Goal: Task Accomplishment & Management: Use online tool/utility

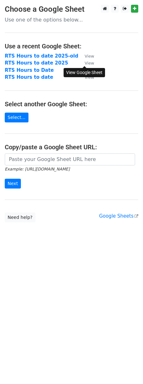
click at [90, 64] on small "View" at bounding box center [89, 63] width 9 height 5
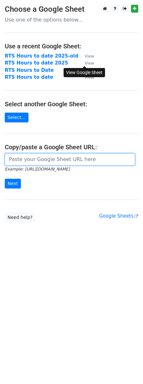
click at [41, 159] on input "url" at bounding box center [70, 159] width 130 height 12
paste input "https://docs.google.com/spreadsheets/d/1ZOFYi5vSXq5N62mf07khUxQVu2LLqO6STZutudU…"
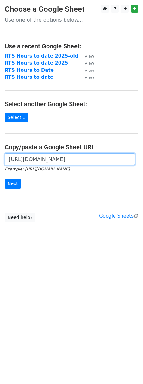
scroll to position [0, 139]
type input "https://docs.google.com/spreadsheets/d/1ZOFYi5vSXq5N62mf07khUxQVu2LLqO6STZutudU…"
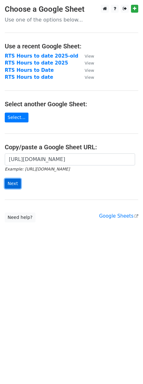
scroll to position [0, 0]
click at [12, 182] on input "Next" at bounding box center [13, 184] width 16 height 10
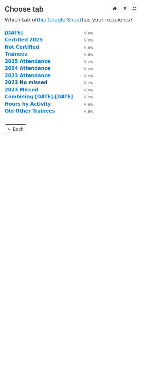
click at [30, 82] on strong "2023 No missed" at bounding box center [26, 83] width 43 height 6
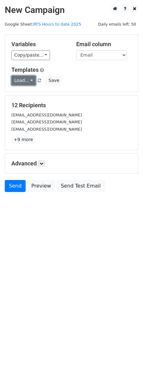
click at [27, 81] on link "Load..." at bounding box center [23, 81] width 24 height 10
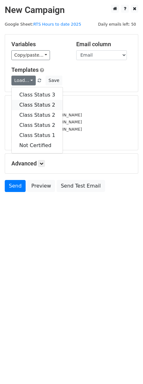
click at [35, 103] on link "Class Status 2" at bounding box center [37, 105] width 51 height 10
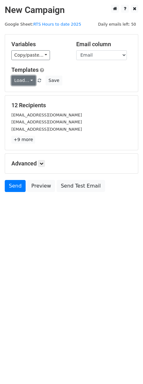
click at [31, 80] on link "Load..." at bounding box center [23, 81] width 24 height 10
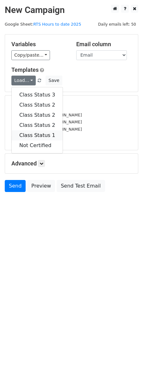
click at [35, 135] on link "Class Status 1" at bounding box center [37, 135] width 51 height 10
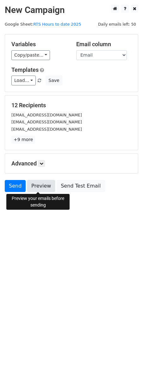
click at [45, 186] on link "Preview" at bounding box center [41, 186] width 28 height 12
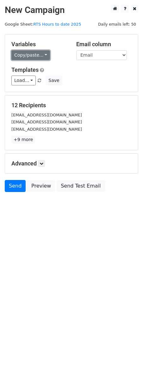
click at [42, 55] on link "Copy/paste..." at bounding box center [30, 55] width 39 height 10
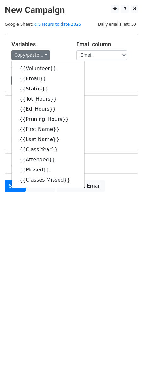
click at [55, 52] on div "Copy/paste... {{Volunteer}} {{Email}} {{Status}} {{Tot_Hours}} {{Ed_Hours}} {{P…" at bounding box center [38, 55] width 55 height 10
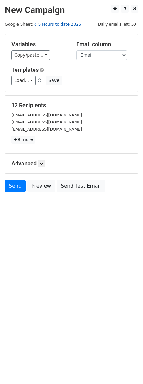
click at [58, 25] on link "RTS Hours to date 2025" at bounding box center [57, 24] width 48 height 5
click at [42, 58] on link "Copy/paste..." at bounding box center [30, 55] width 39 height 10
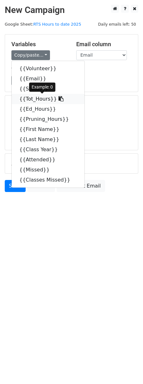
click at [36, 100] on link "{{Tot_Hours}}" at bounding box center [48, 99] width 73 height 10
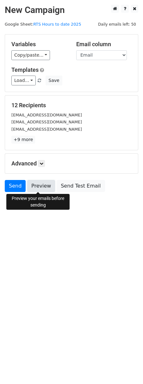
click at [35, 187] on link "Preview" at bounding box center [41, 186] width 28 height 12
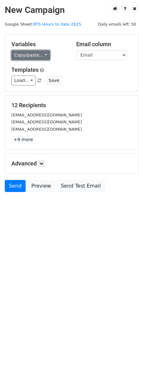
click at [35, 55] on link "Copy/paste..." at bounding box center [30, 55] width 39 height 10
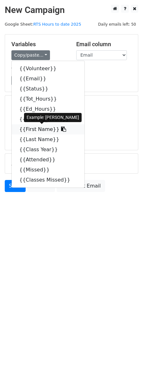
click at [41, 131] on link "{{First Name}}" at bounding box center [48, 129] width 73 height 10
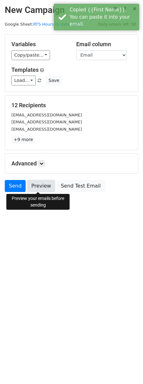
click at [43, 190] on link "Preview" at bounding box center [41, 186] width 28 height 12
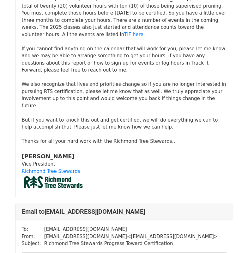
scroll to position [3444, 0]
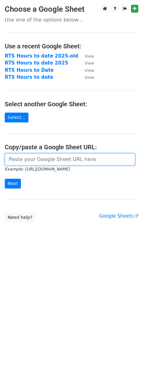
click at [48, 162] on input "url" at bounding box center [70, 159] width 130 height 12
paste input "https://docs.google.com/spreadsheets/d/1ZOFYi5vSXq5N62mf07khUxQVu2LLqO6STZutudU…"
type input "https://docs.google.com/spreadsheets/d/1ZOFYi5vSXq5N62mf07khUxQVu2LLqO6STZutudU…"
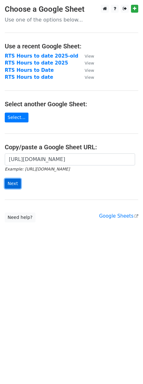
click at [14, 183] on input "Next" at bounding box center [13, 184] width 16 height 10
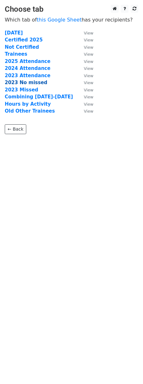
click at [28, 82] on strong "2023 No missed" at bounding box center [26, 83] width 43 height 6
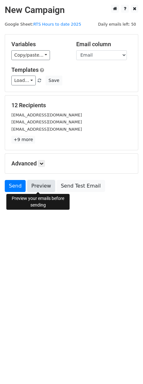
click at [40, 187] on link "Preview" at bounding box center [41, 186] width 28 height 12
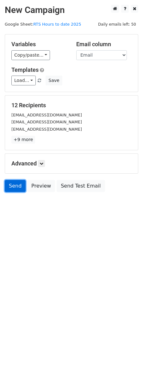
click at [13, 187] on link "Send" at bounding box center [15, 186] width 21 height 12
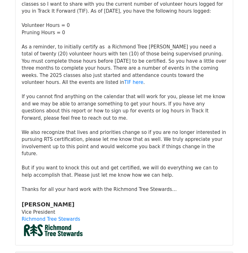
scroll to position [1804, 0]
